Goal: Entertainment & Leisure: Consume media (video, audio)

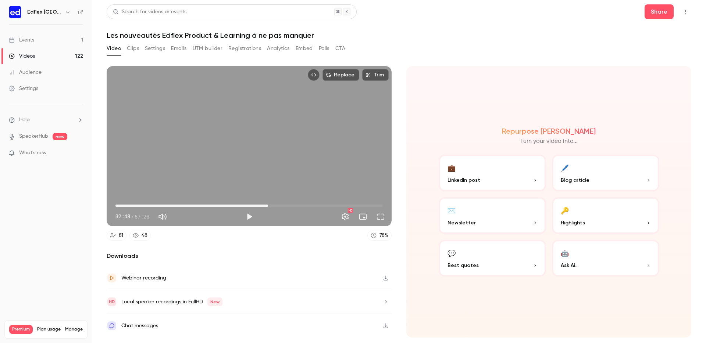
click at [268, 205] on span "32:48" at bounding box center [248, 206] width 267 height 12
drag, startPoint x: 268, startPoint y: 205, endPoint x: 316, endPoint y: 206, distance: 47.8
click at [316, 206] on span "43:05" at bounding box center [316, 206] width 2 height 2
click at [253, 166] on div "Replace Trim 43:05 43:05 / 57:28 HD" at bounding box center [249, 146] width 285 height 160
click at [346, 220] on button "Settings" at bounding box center [345, 216] width 15 height 15
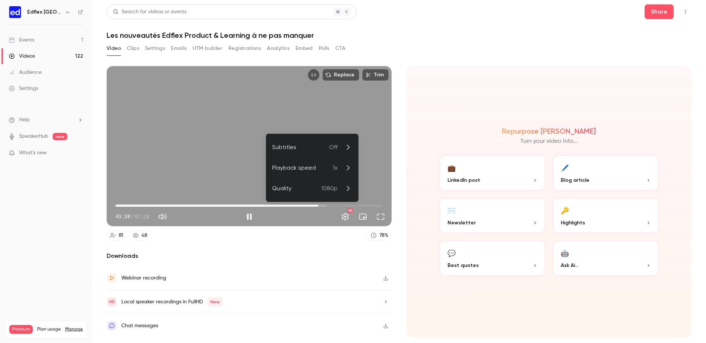
click at [327, 164] on div "Playback speed" at bounding box center [302, 168] width 61 height 9
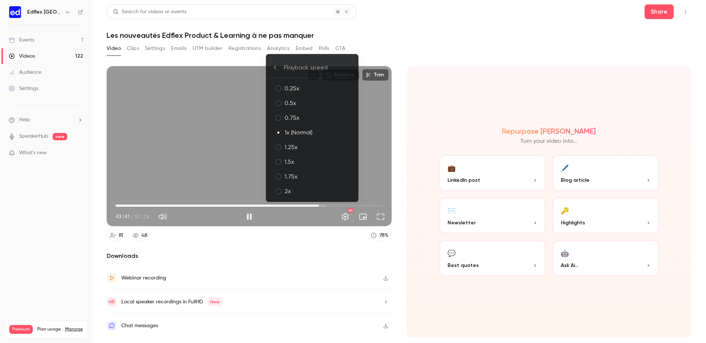
click at [317, 194] on div "2x" at bounding box center [318, 191] width 68 height 9
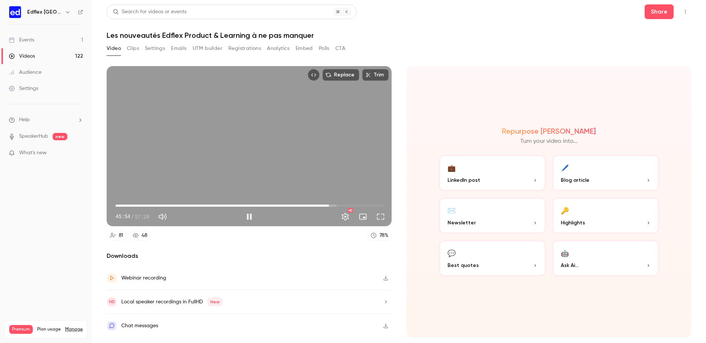
click at [223, 183] on div "Replace Trim 45:54 45:54 / 57:28 HD" at bounding box center [249, 146] width 285 height 160
click at [436, 50] on div "Video Clips Settings Emails UTM builder Registrations Analytics Embed Polls CTA" at bounding box center [399, 50] width 584 height 15
click at [383, 214] on button "Full screen" at bounding box center [380, 216] width 15 height 15
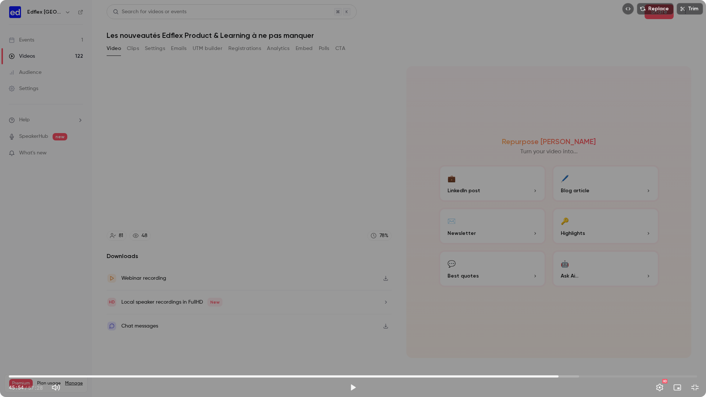
click at [408, 307] on div "Replace Trim 45:54 45:54 / 57:28 HD" at bounding box center [353, 198] width 706 height 397
click at [352, 186] on div "Replace Trim 50:17 50:17 / 57:28 HD" at bounding box center [353, 198] width 706 height 397
type input "******"
